Goal: Find specific page/section: Find specific page/section

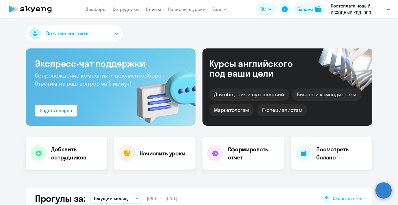
select select "30"
click at [223, 22] on app-menu-item-link "Документооборот" at bounding box center [237, 25] width 39 height 7
click at [220, 11] on span "Ещё" at bounding box center [216, 9] width 9 height 7
click at [218, 9] on span "Ещё" at bounding box center [216, 9] width 9 height 7
select select "30"
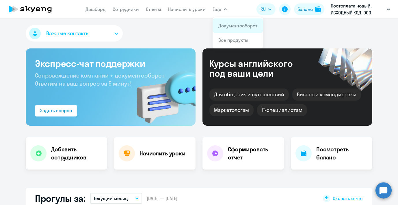
drag, startPoint x: 0, startPoint y: 0, endPoint x: 225, endPoint y: 24, distance: 226.0
click at [225, 24] on link "Документооборот" at bounding box center [237, 26] width 39 height 6
